Goal: Task Accomplishment & Management: Complete application form

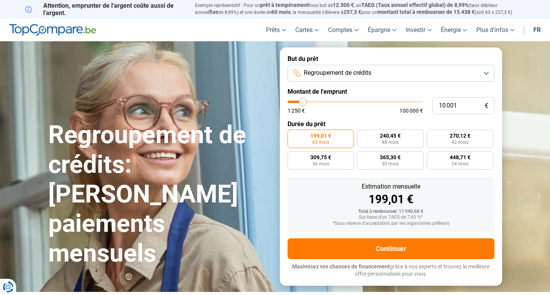
type input "99 750"
type input "99750"
type input "100 000"
drag, startPoint x: 419, startPoint y: 101, endPoint x: 427, endPoint y: 102, distance: 8.6
type input "100000"
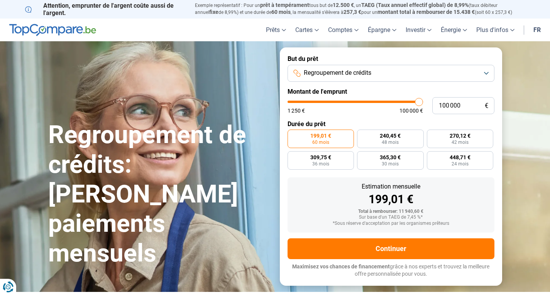
click at [423, 102] on input "range" at bounding box center [356, 102] width 136 height 2
radio input "false"
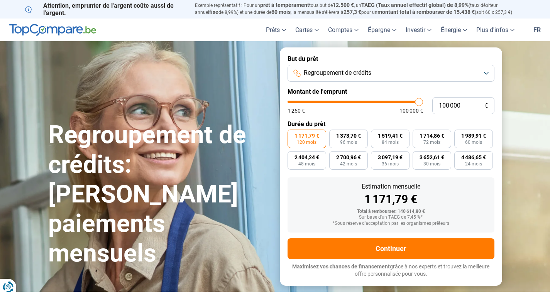
click at [487, 72] on button "Regroupement de crédits" at bounding box center [391, 73] width 207 height 17
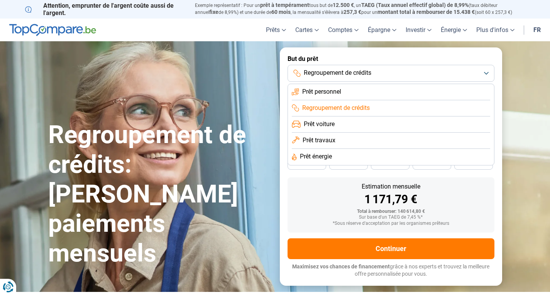
click at [338, 142] on li "Prêt travaux" at bounding box center [391, 141] width 199 height 16
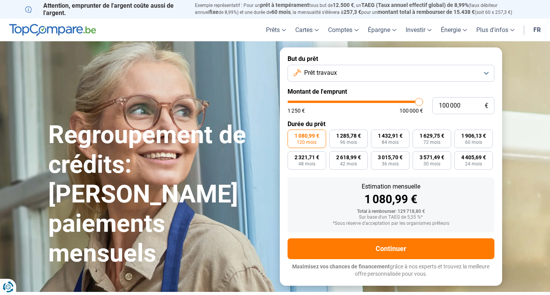
click at [487, 77] on button "Prêt travaux" at bounding box center [391, 73] width 207 height 17
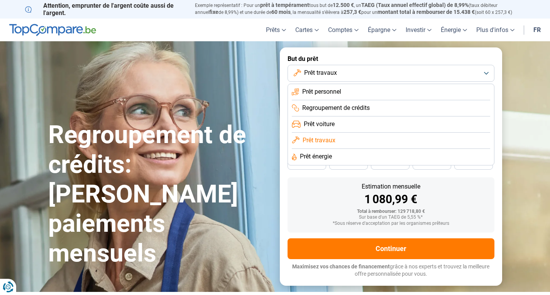
click at [350, 157] on li "Prêt énergie" at bounding box center [391, 157] width 199 height 16
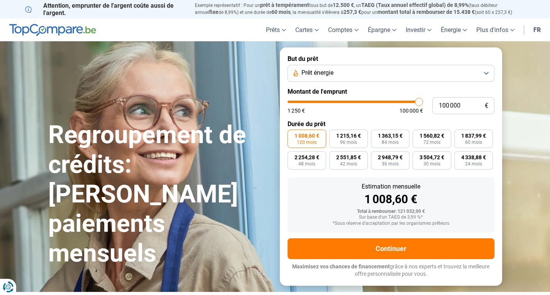
click at [418, 70] on button "Prêt énergie" at bounding box center [391, 73] width 207 height 17
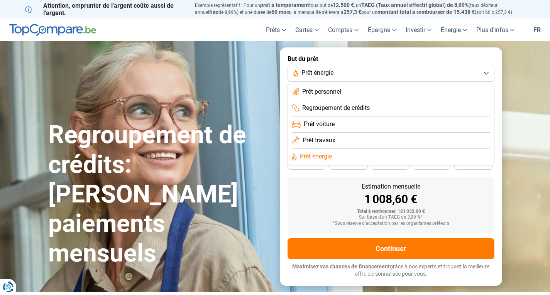
click at [336, 138] on li "Prêt travaux" at bounding box center [391, 141] width 199 height 16
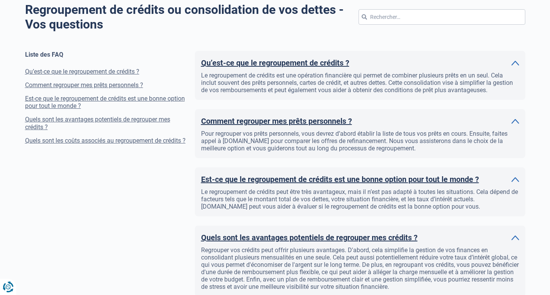
scroll to position [599, 0]
click at [327, 118] on h2 "Comment regrouper mes prêts personnels ?" at bounding box center [276, 121] width 151 height 12
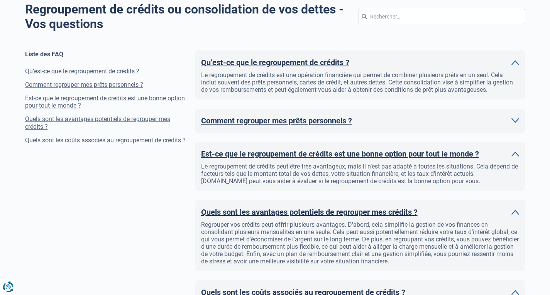
click at [327, 118] on h2 "Comment regrouper mes prêts personnels ?" at bounding box center [276, 121] width 151 height 12
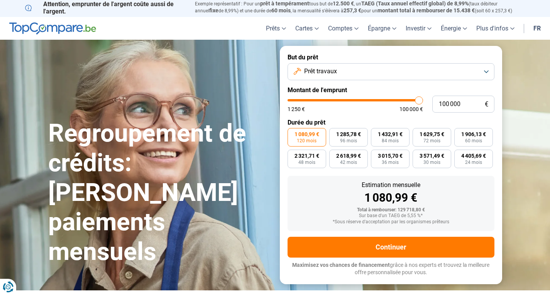
scroll to position [0, 0]
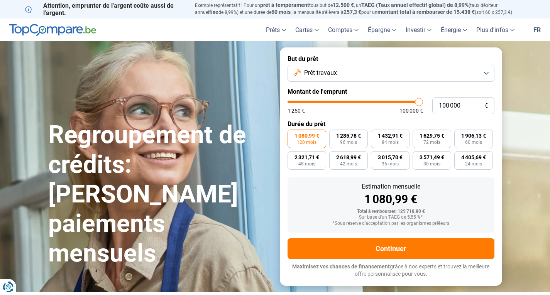
click at [321, 76] on span "Prêt travaux" at bounding box center [320, 73] width 33 height 8
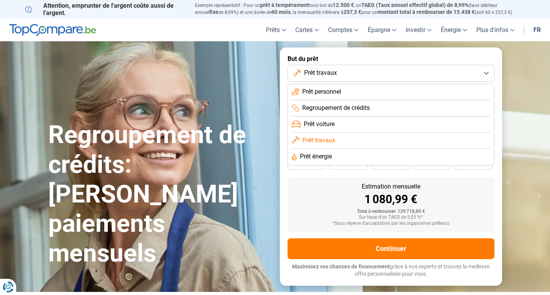
click at [329, 104] on li "Regroupement de crédits" at bounding box center [391, 108] width 199 height 16
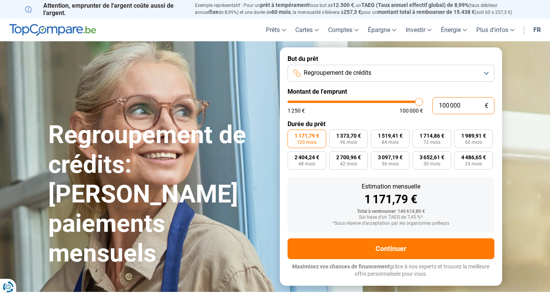
drag, startPoint x: 463, startPoint y: 105, endPoint x: 437, endPoint y: 109, distance: 26.5
click at [437, 109] on input "100 000" at bounding box center [464, 105] width 62 height 17
type input "4"
type input "1250"
type input "41"
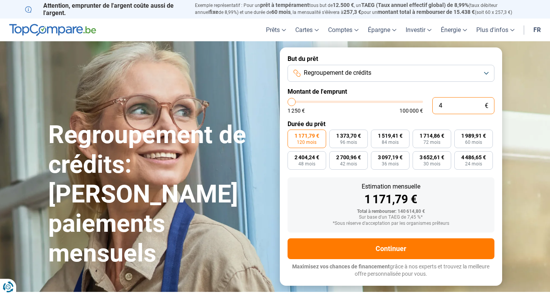
type input "1250"
type input "414"
type input "1250"
type input "4 140"
type input "4250"
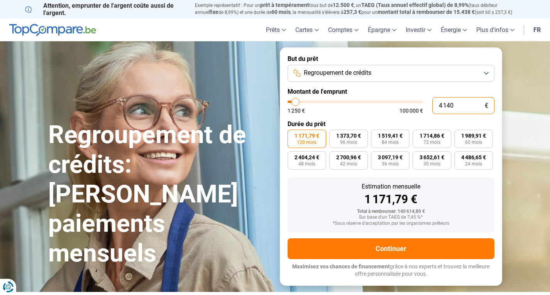
type input "41 400"
type input "41500"
type input "414 000"
type input "100000"
type input "100 000"
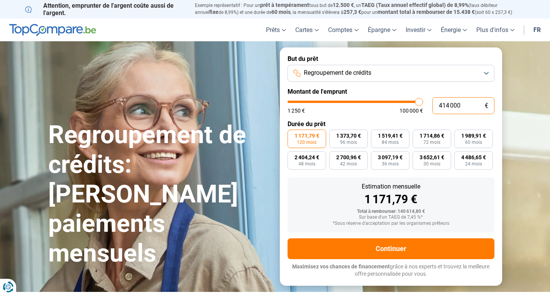
type input "100000"
